Goal: Book appointment/travel/reservation

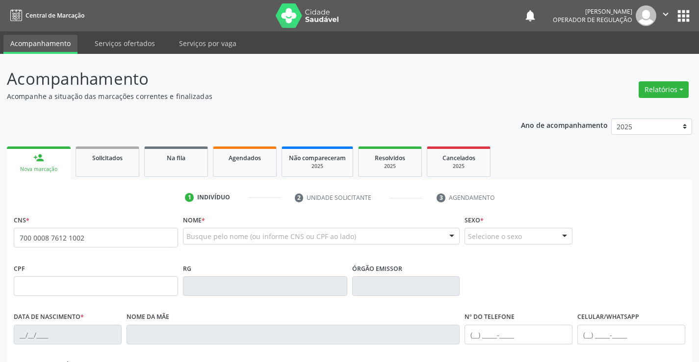
type input "700 0008 7612 1002"
type input "0979395011"
type input "[DATE]"
type input "[PHONE_NUMBER]"
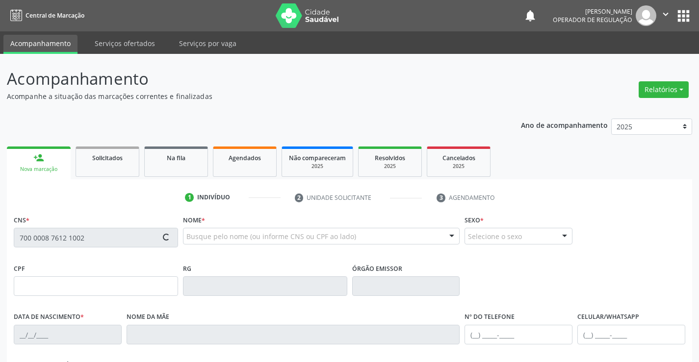
type input "020.699.505-90"
type input "sn"
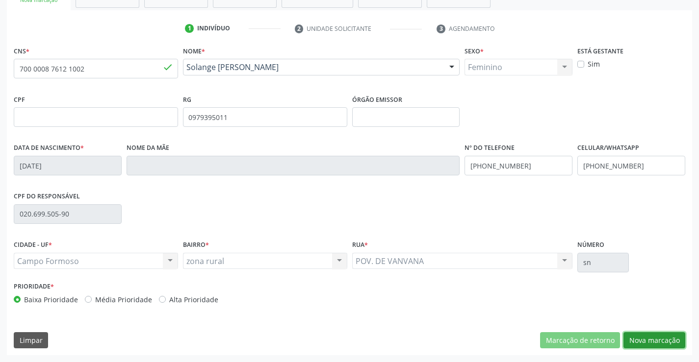
click at [659, 335] on button "Nova marcação" at bounding box center [654, 341] width 62 height 17
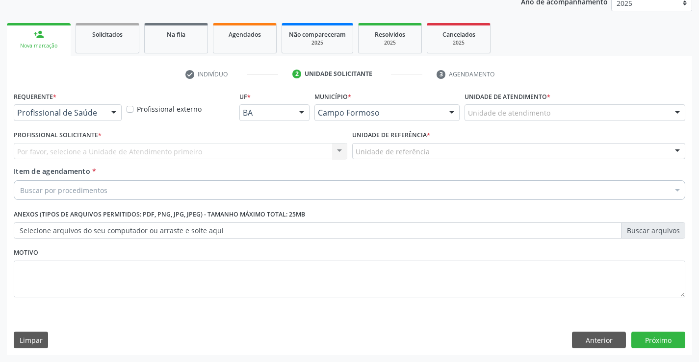
click at [110, 111] on div at bounding box center [113, 113] width 15 height 17
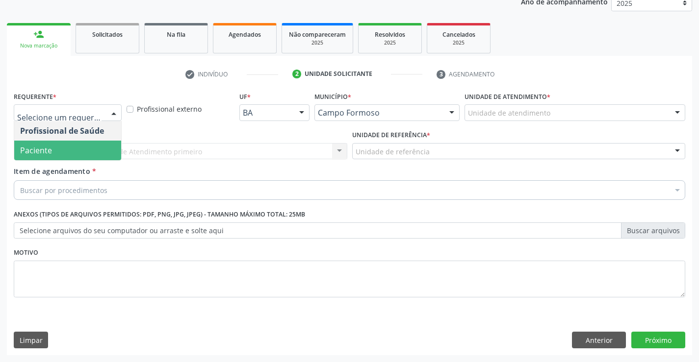
click at [41, 147] on span "Paciente" at bounding box center [36, 150] width 32 height 11
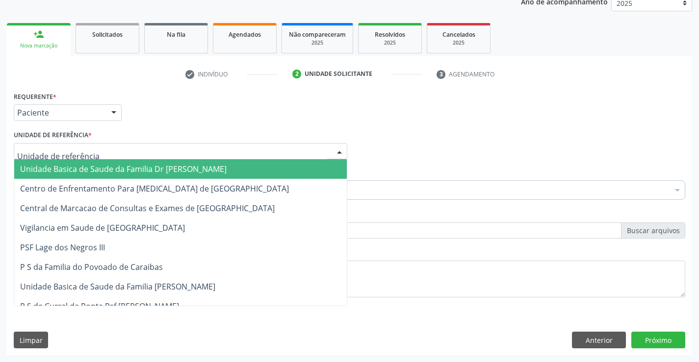
click at [338, 148] on div at bounding box center [339, 152] width 15 height 17
click at [258, 162] on span "Unidade Basica de Saude da Familia Dr [PERSON_NAME]" at bounding box center [180, 169] width 333 height 20
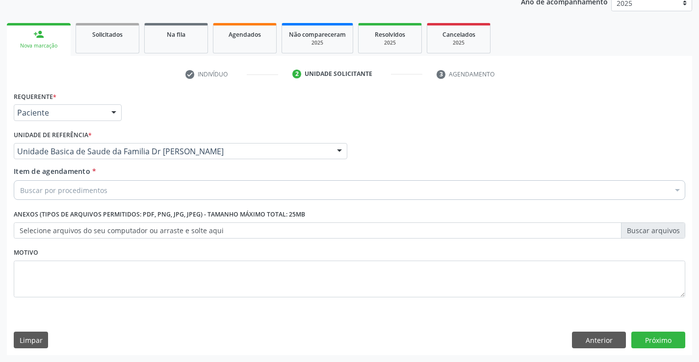
click at [223, 182] on div "Buscar por procedimentos" at bounding box center [349, 191] width 671 height 20
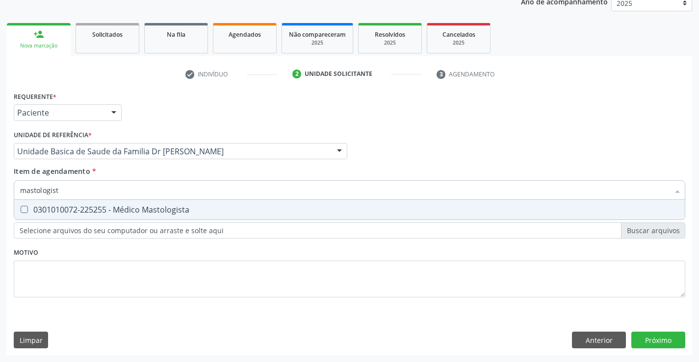
type input "mastologista"
click at [34, 208] on div "0301010072-225255 - Médico Mastologista" at bounding box center [349, 210] width 659 height 8
checkbox Mastologista "true"
click at [656, 346] on button "Próximo" at bounding box center [658, 340] width 54 height 17
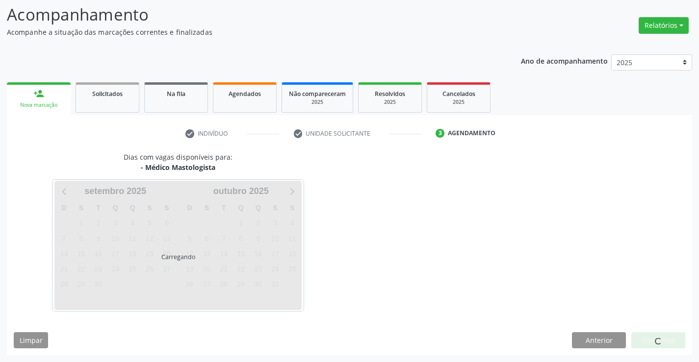
scroll to position [64, 0]
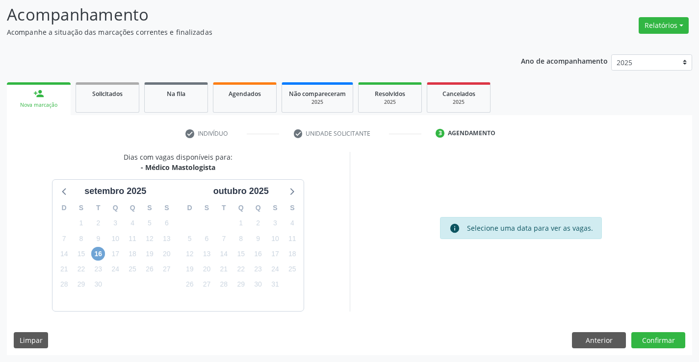
click at [98, 259] on span "16" at bounding box center [98, 254] width 14 height 14
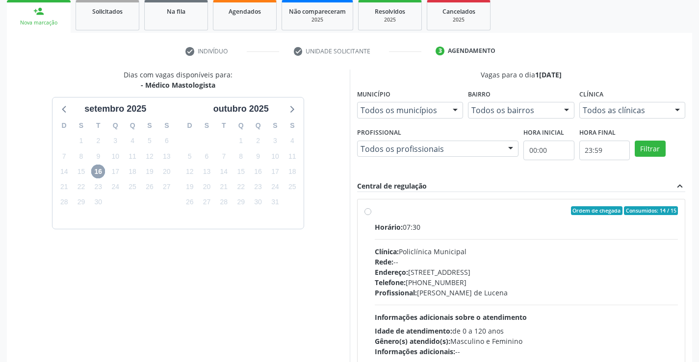
scroll to position [206, 0]
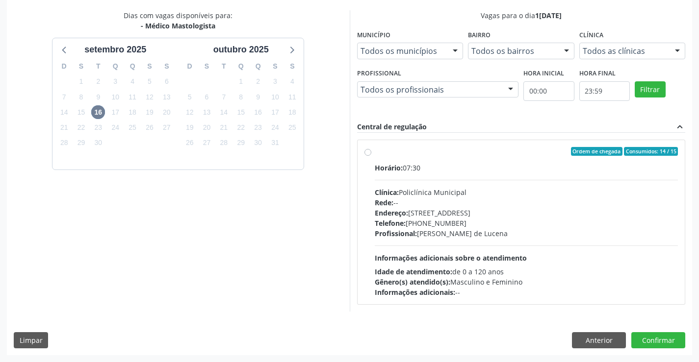
click at [372, 152] on div "Ordem de chegada Consumidos: 14 / 15 Horário: 07:30 Clínica: Policlínica Munici…" at bounding box center [521, 222] width 314 height 151
radio input "true"
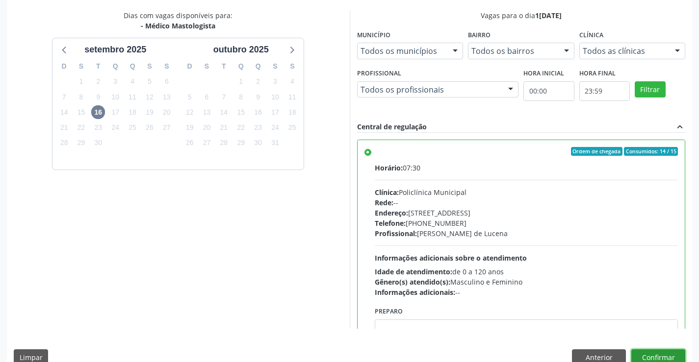
click at [666, 358] on button "Confirmar" at bounding box center [658, 358] width 54 height 17
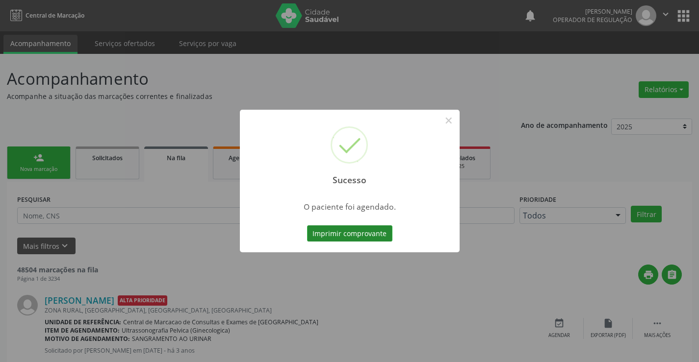
click at [329, 241] on button "Imprimir comprovante" at bounding box center [349, 234] width 85 height 17
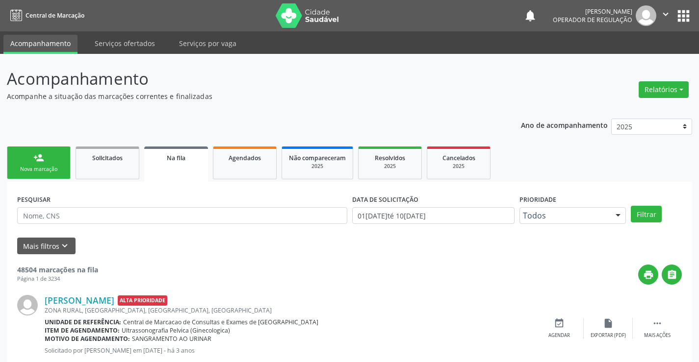
click at [667, 14] on icon "" at bounding box center [665, 14] width 11 height 11
click at [630, 61] on link "Sair" at bounding box center [641, 60] width 68 height 14
